Goal: Task Accomplishment & Management: Use online tool/utility

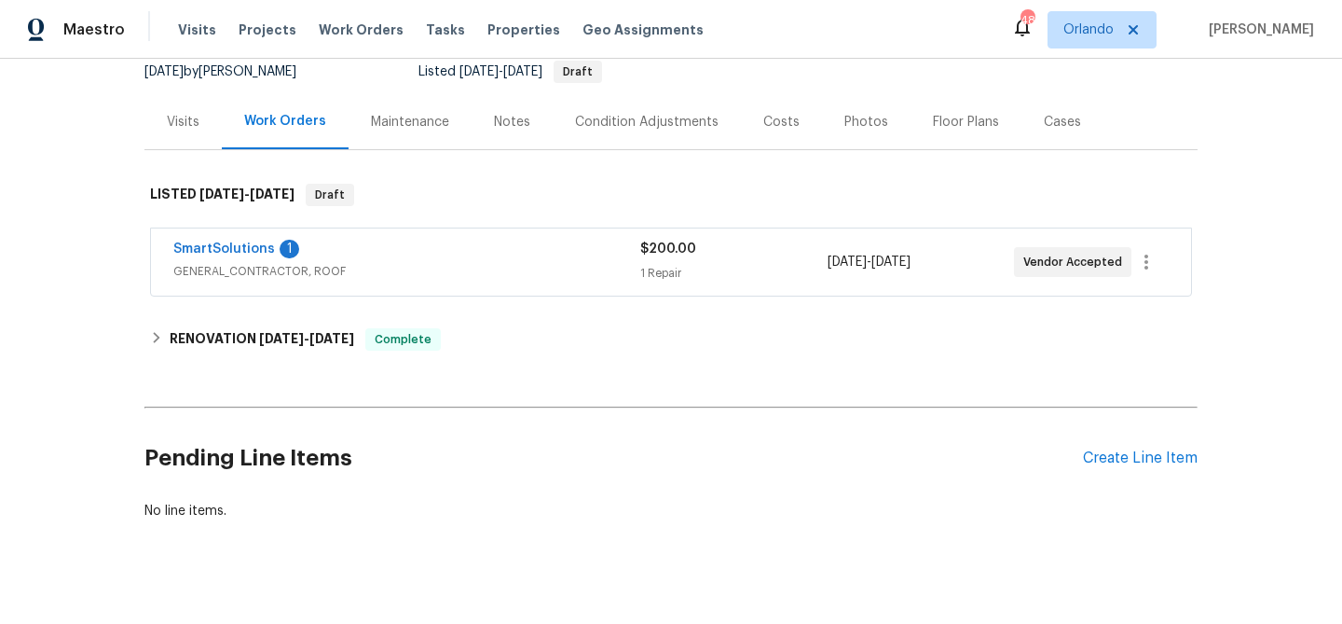
scroll to position [212, 0]
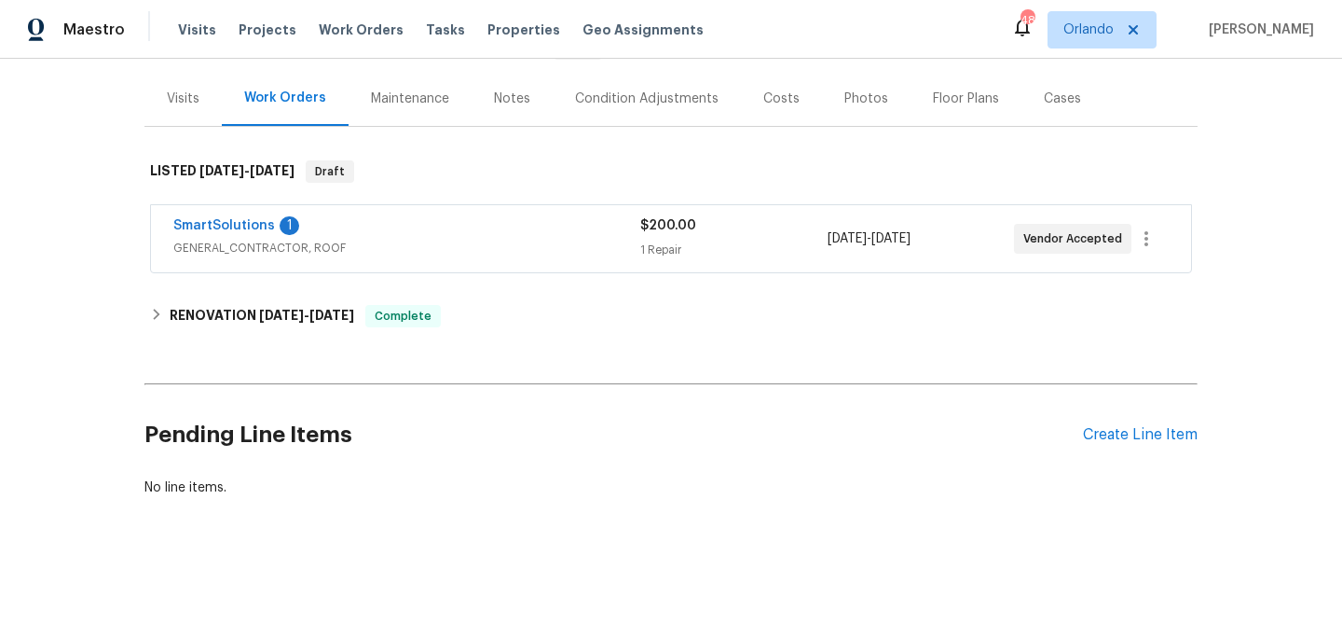
click at [407, 247] on span "GENERAL_CONTRACTOR, ROOF" at bounding box center [406, 248] width 467 height 19
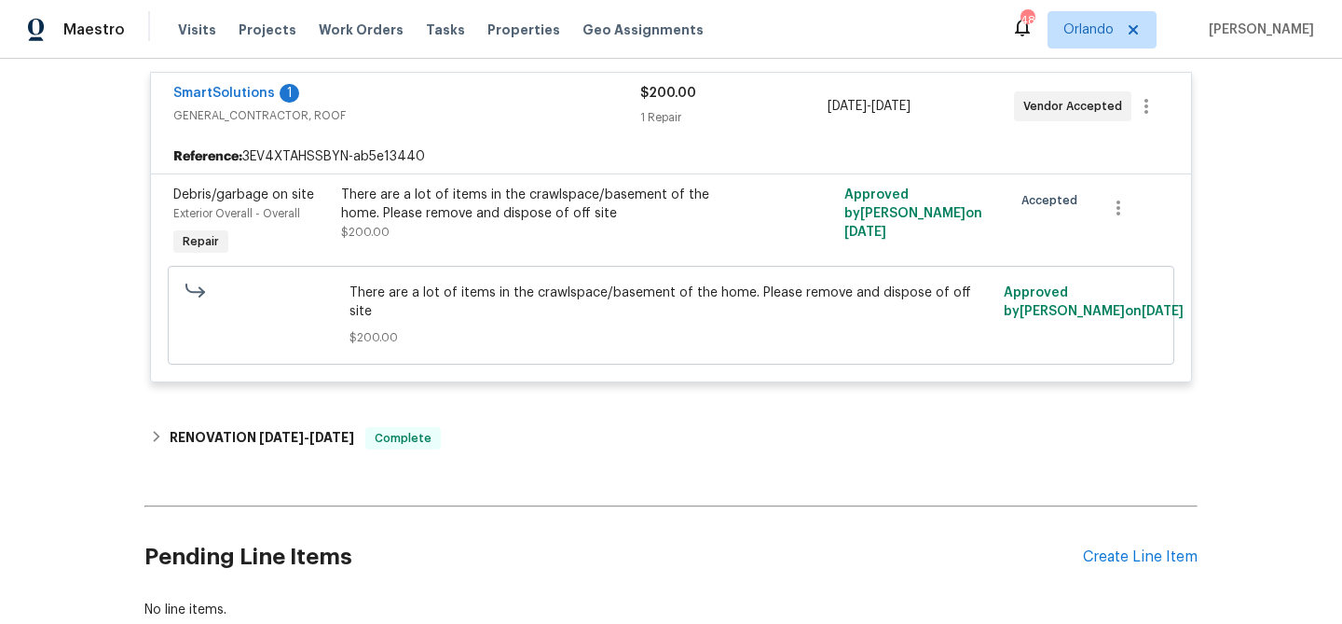
scroll to position [413, 0]
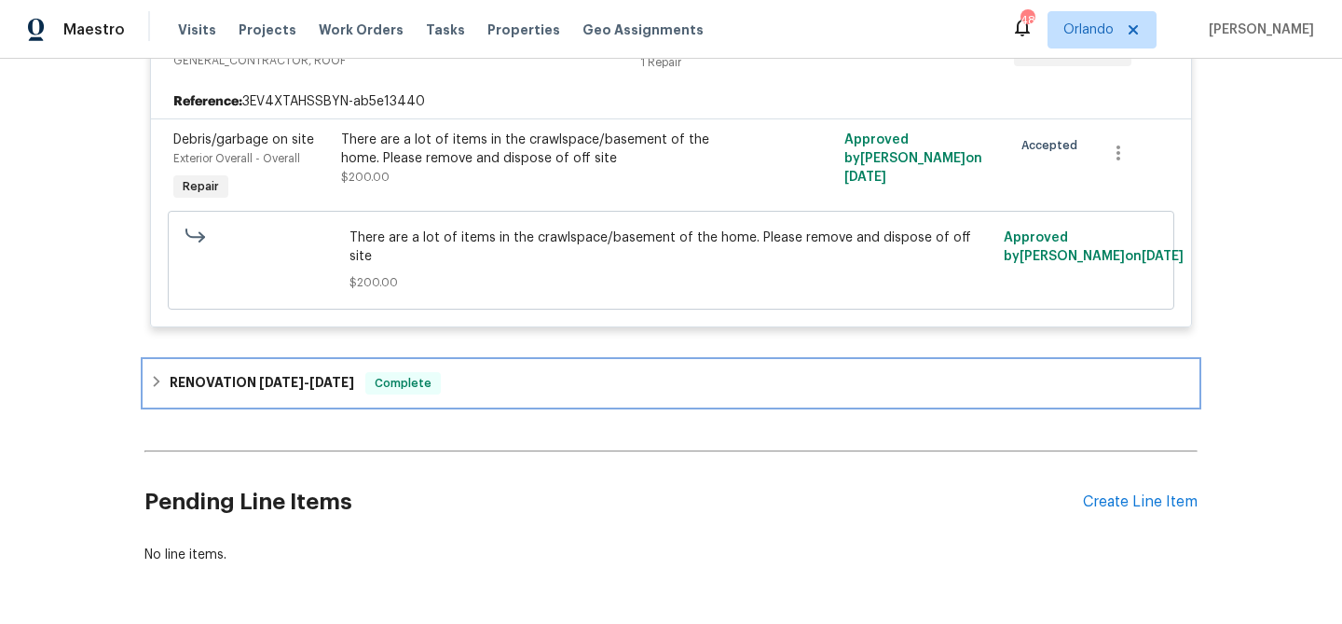
click at [439, 374] on span "Complete" at bounding box center [403, 383] width 72 height 19
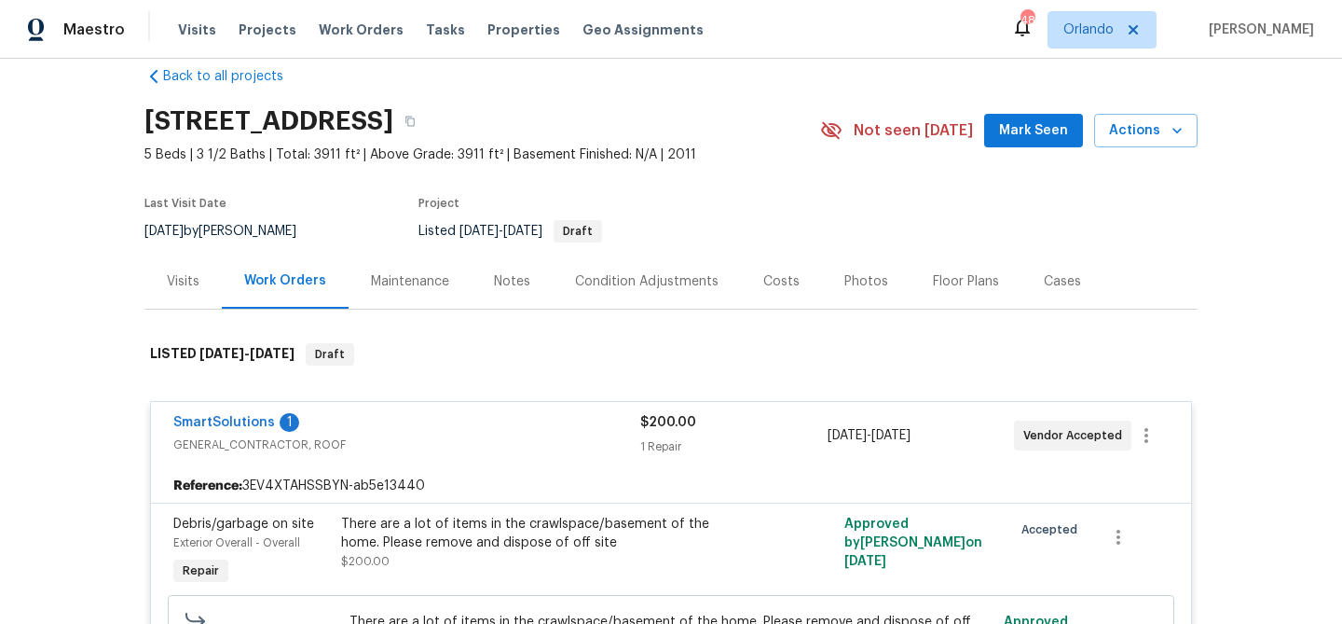
scroll to position [8, 0]
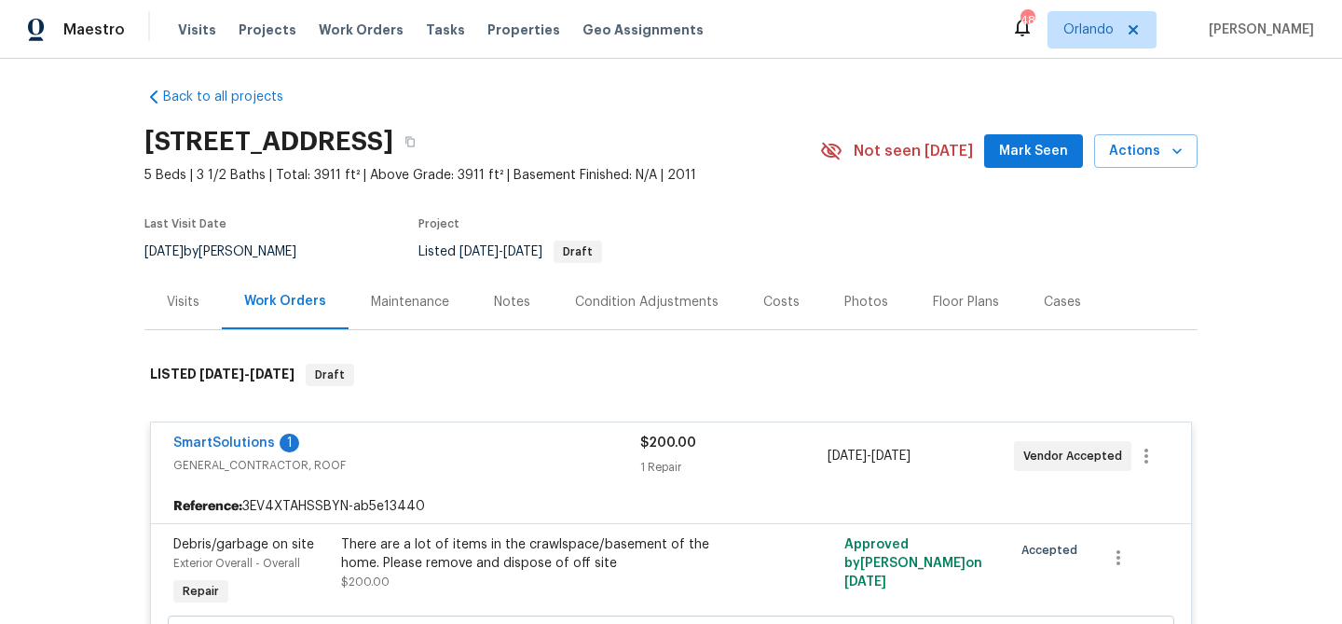
click at [163, 307] on div "Visits" at bounding box center [182, 301] width 77 height 55
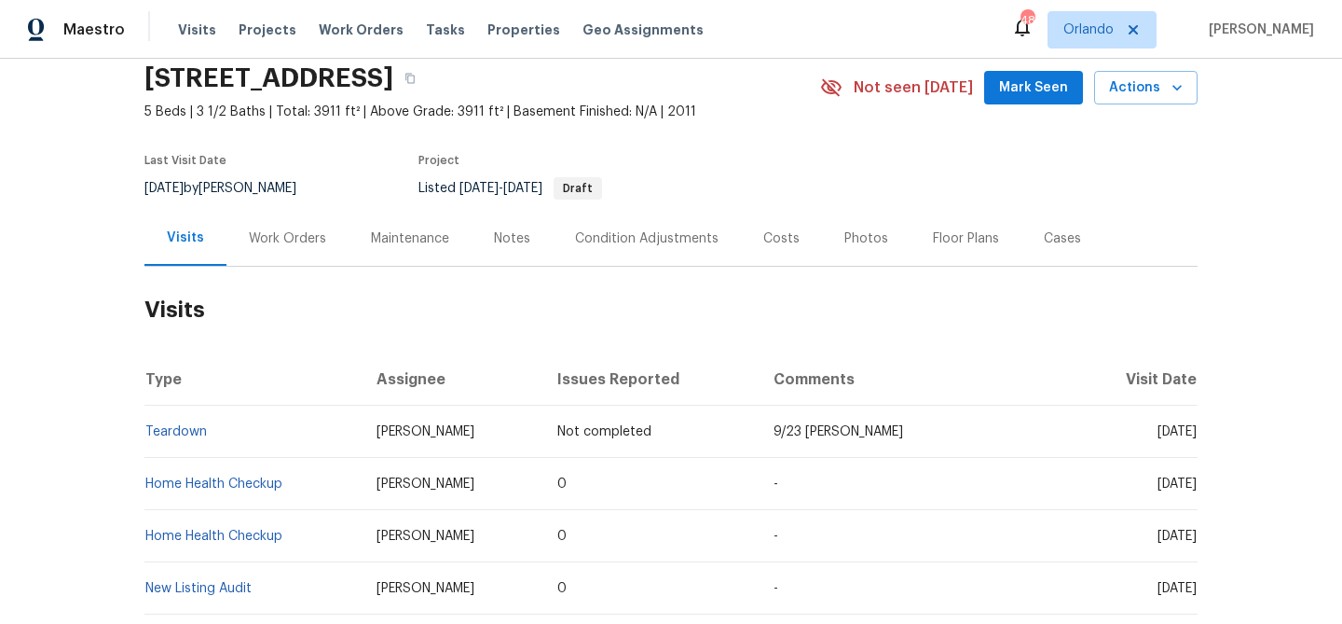
scroll to position [74, 0]
click at [512, 235] on div "Notes" at bounding box center [512, 236] width 36 height 19
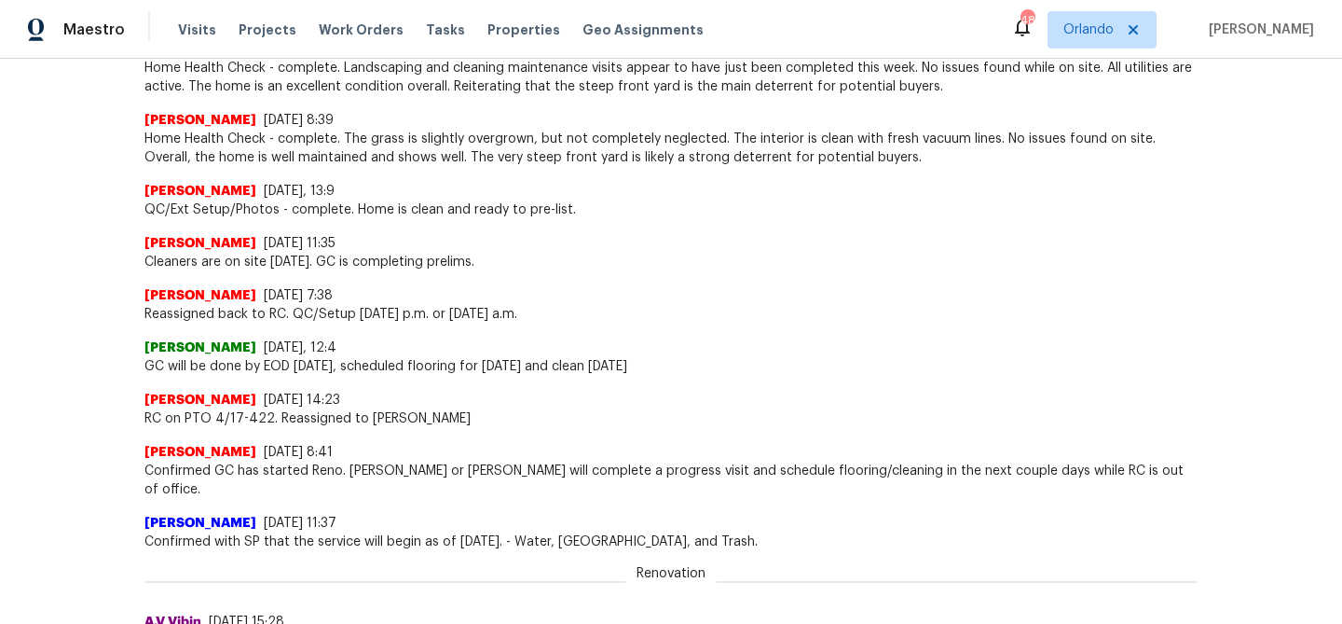
scroll to position [609, 0]
